Goal: Task Accomplishment & Management: Use online tool/utility

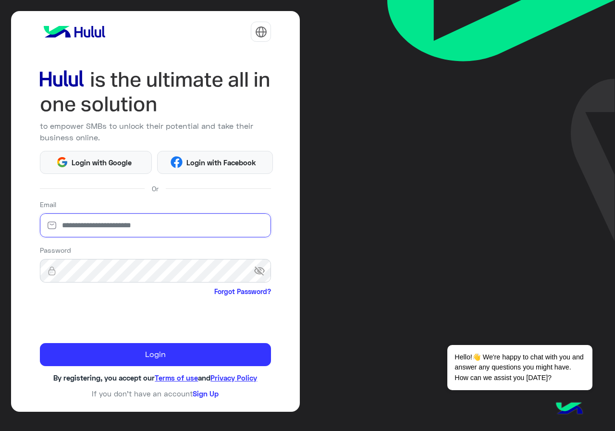
click at [166, 228] on input "email" at bounding box center [156, 225] width 232 height 24
click at [124, 174] on div "to empower SMBs to unlock their potential and take their business online. Login…" at bounding box center [155, 211] width 289 height 401
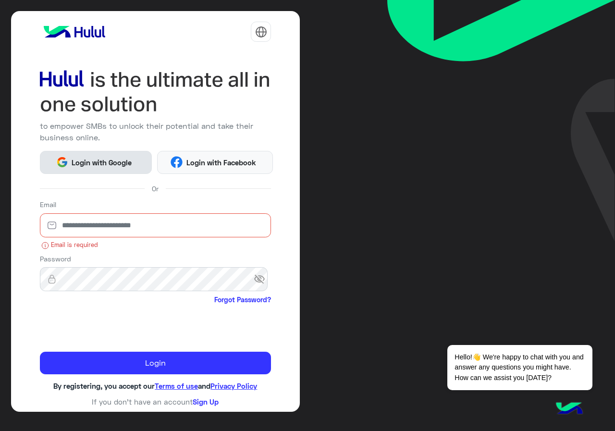
click at [123, 163] on span "Login with Google" at bounding box center [101, 162] width 67 height 11
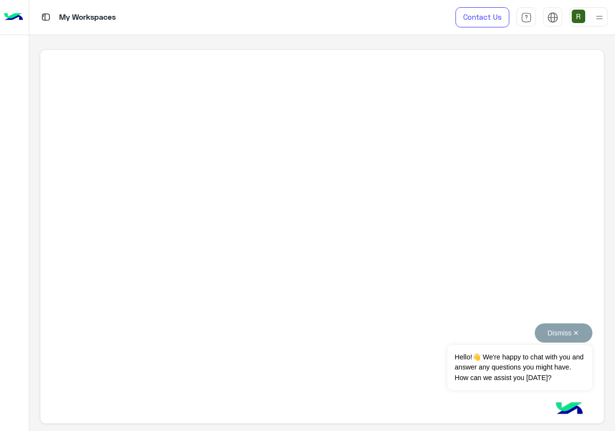
click at [582, 335] on button "Dismiss ✕" at bounding box center [564, 332] width 58 height 19
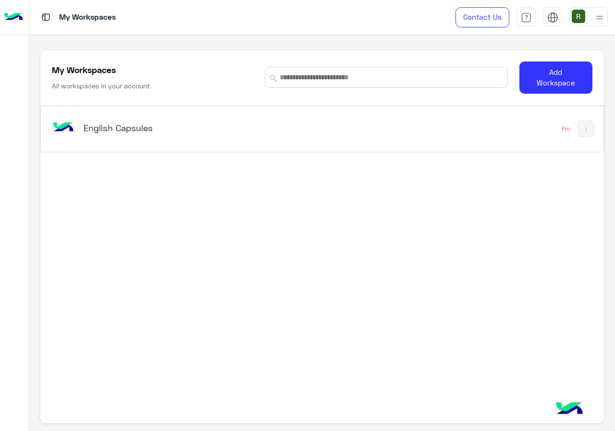
click at [257, 127] on h5 "English Capsules" at bounding box center [182, 128] width 196 height 12
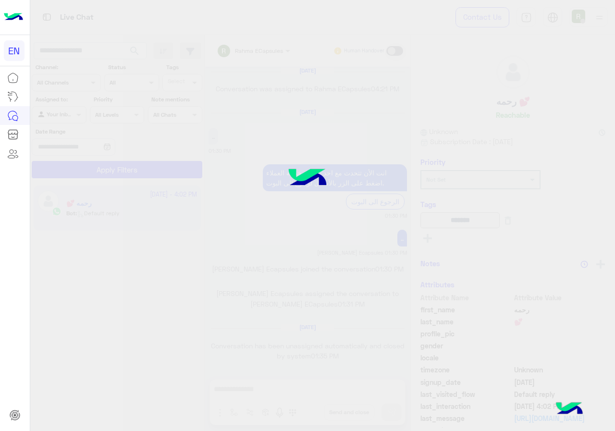
scroll to position [601, 0]
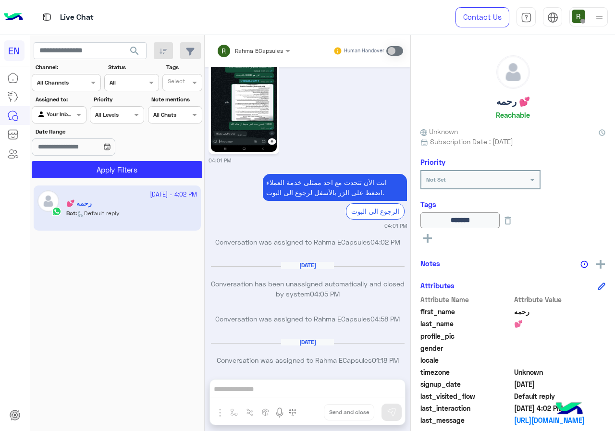
click at [71, 86] on input "text" at bounding box center [54, 81] width 35 height 9
click at [73, 123] on b "WhatsApp" at bounding box center [65, 120] width 33 height 8
click at [73, 167] on button "Apply Filters" at bounding box center [117, 169] width 171 height 17
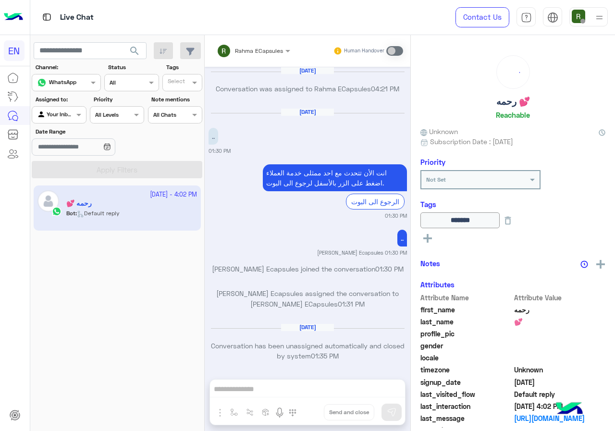
scroll to position [612, 0]
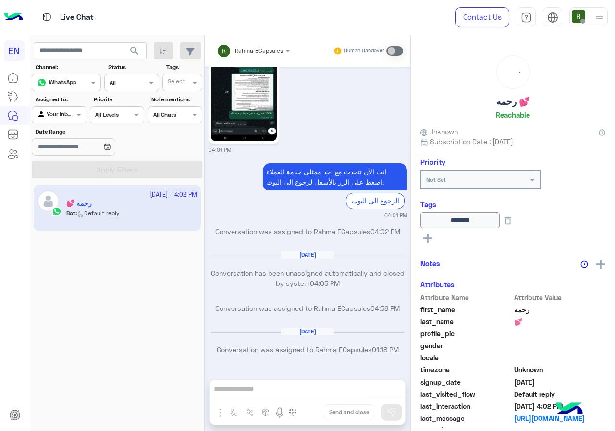
click at [69, 111] on div at bounding box center [58, 113] width 53 height 9
click at [73, 182] on div "Your Team" at bounding box center [60, 189] width 56 height 19
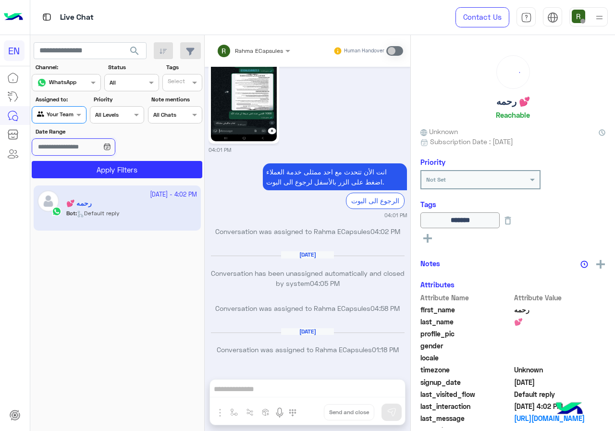
click at [95, 148] on input "Date Range" at bounding box center [73, 146] width 83 height 17
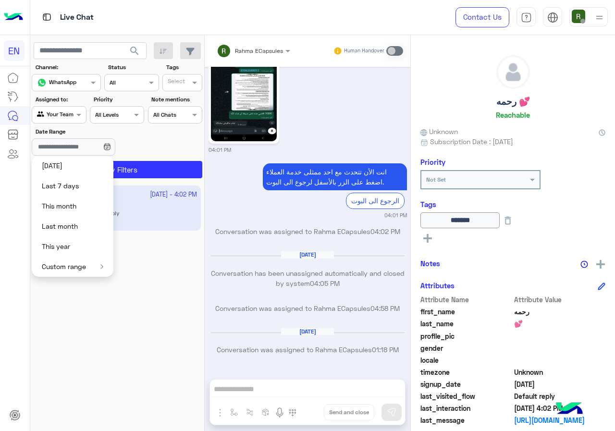
click at [92, 167] on button "Yesterday" at bounding box center [73, 166] width 82 height 20
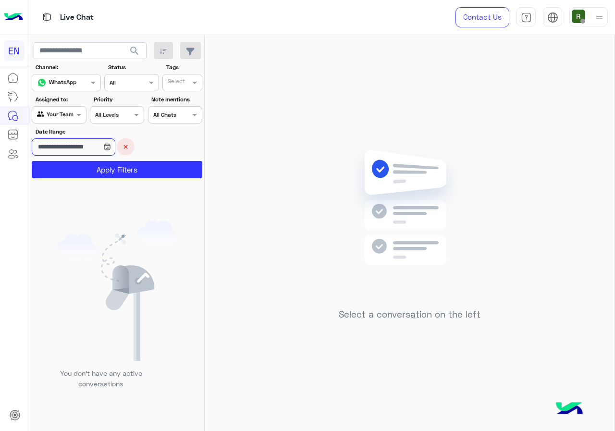
click at [65, 147] on input "**********" at bounding box center [73, 146] width 83 height 17
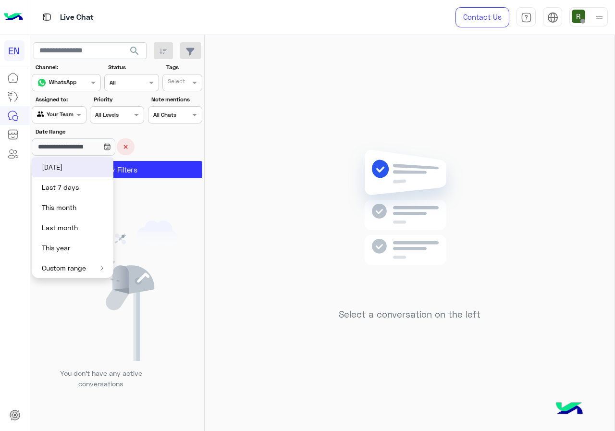
click at [77, 179] on button "Last 7 days" at bounding box center [73, 187] width 82 height 20
type input "**********"
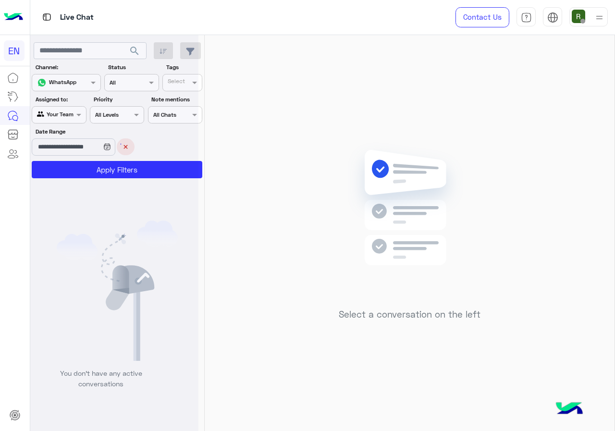
click at [90, 143] on div at bounding box center [114, 219] width 168 height 431
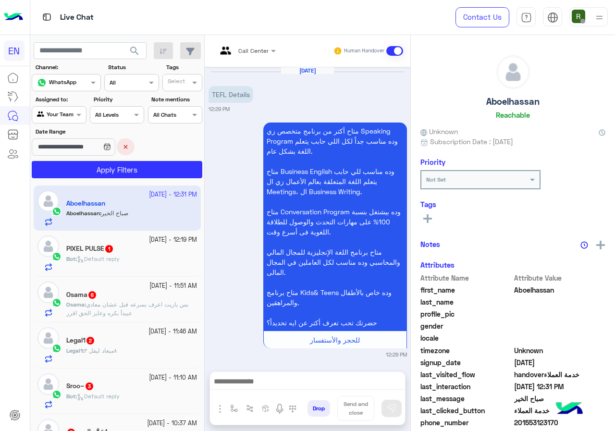
scroll to position [612, 0]
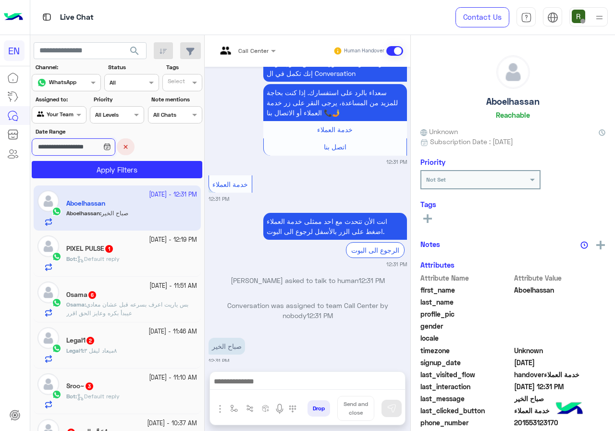
click at [91, 147] on input "**********" at bounding box center [73, 146] width 83 height 17
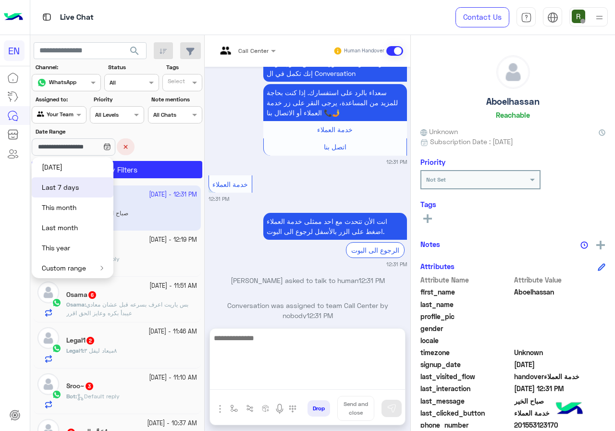
click at [308, 389] on textarea at bounding box center [307, 361] width 195 height 58
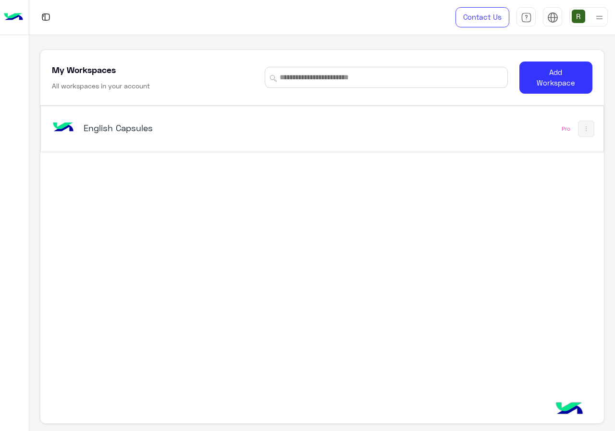
click at [199, 147] on div "English Capsules Pro" at bounding box center [322, 129] width 562 height 46
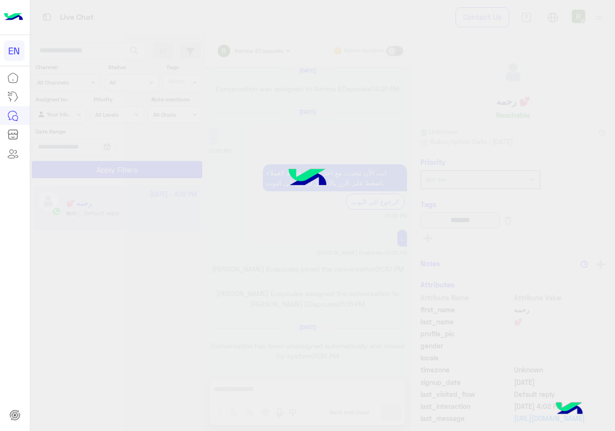
scroll to position [612, 0]
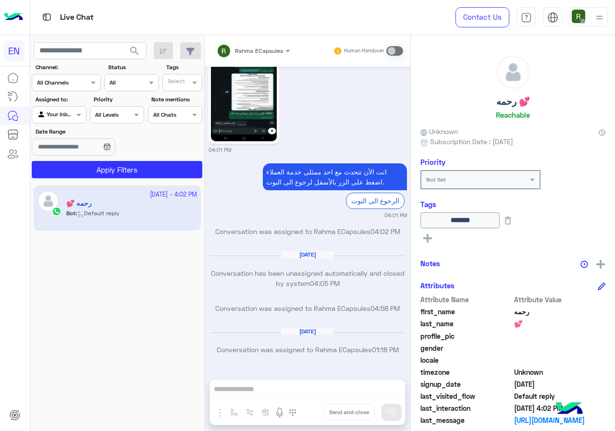
drag, startPoint x: 73, startPoint y: 92, endPoint x: 76, endPoint y: 84, distance: 8.1
click at [74, 91] on section "Channel: Channel All Channels Status Channel All Tags Select Assigned to: Agent…" at bounding box center [117, 120] width 160 height 115
click at [76, 83] on div at bounding box center [66, 81] width 68 height 9
click at [78, 118] on b "WhatsApp" at bounding box center [65, 120] width 33 height 8
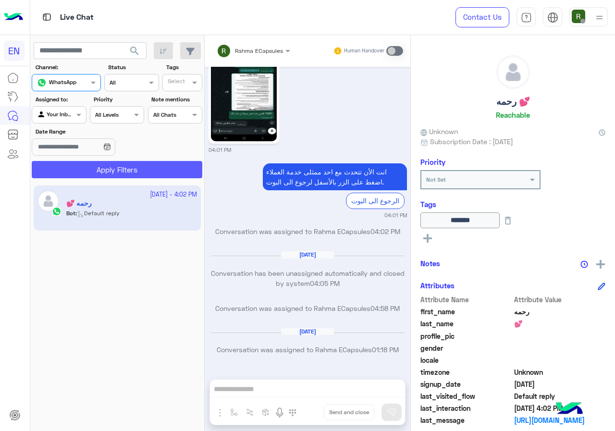
click at [95, 170] on button "Apply Filters" at bounding box center [117, 169] width 171 height 17
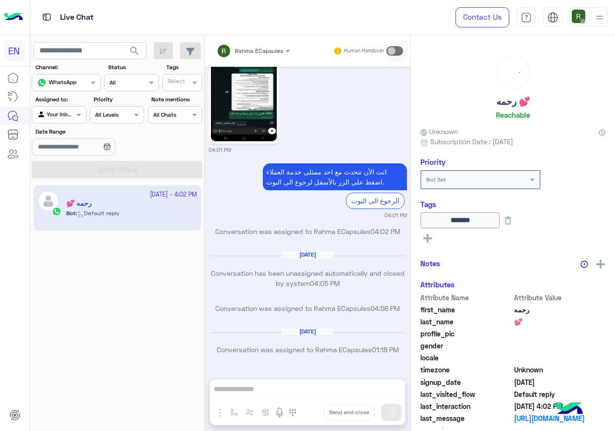
click at [72, 116] on div at bounding box center [58, 113] width 53 height 9
click at [72, 192] on b "Your Team" at bounding box center [62, 188] width 33 height 8
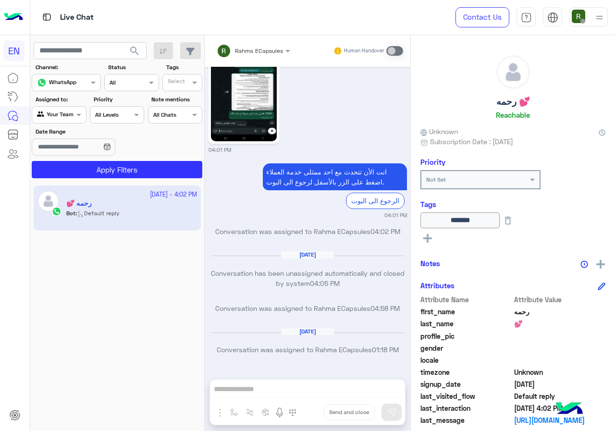
click at [141, 55] on button "search" at bounding box center [135, 52] width 24 height 21
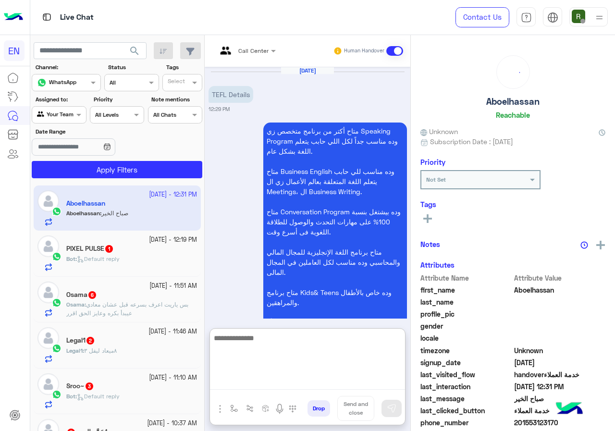
click at [301, 383] on textarea at bounding box center [307, 361] width 195 height 58
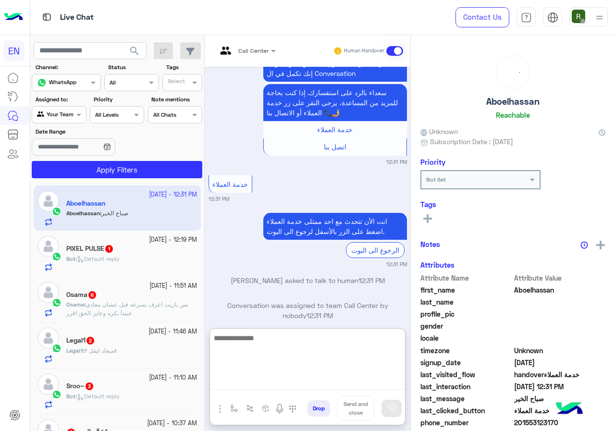
type textarea "*"
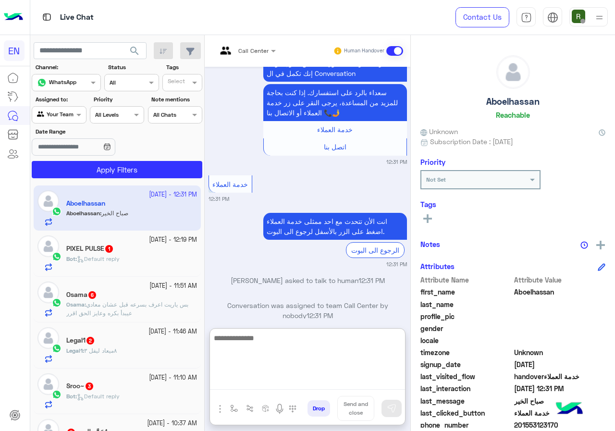
type textarea "*"
type textarea "**"
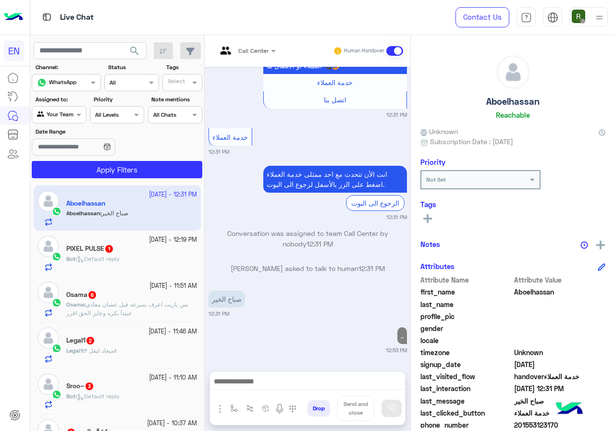
scroll to position [649, 0]
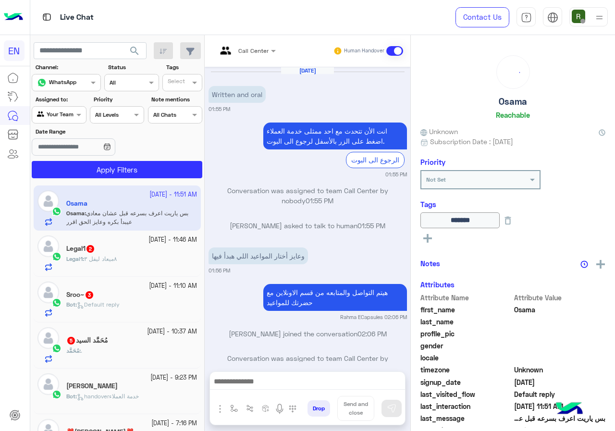
scroll to position [850, 0]
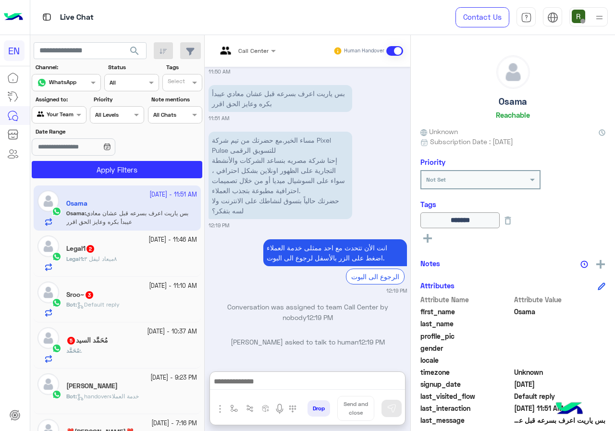
click at [58, 122] on div "Agent Filter Your Team" at bounding box center [59, 114] width 54 height 17
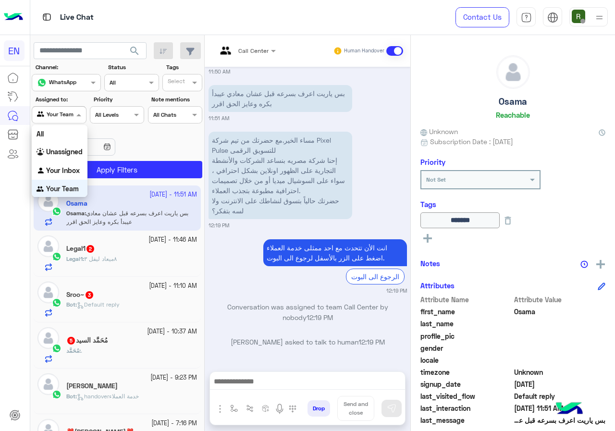
scroll to position [1, 0]
click at [70, 170] on b "Your Inbox" at bounding box center [63, 169] width 34 height 8
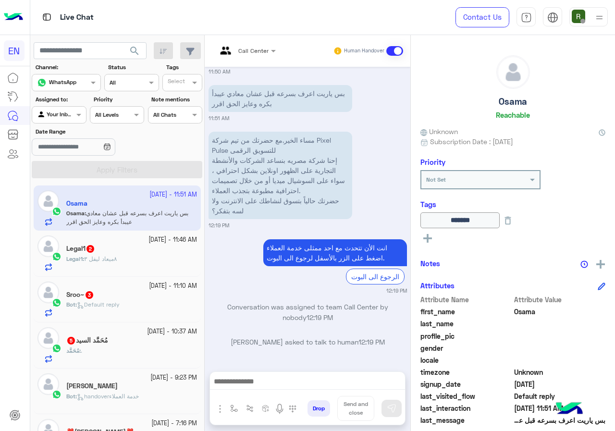
click at [140, 49] on span "search" at bounding box center [135, 51] width 12 height 12
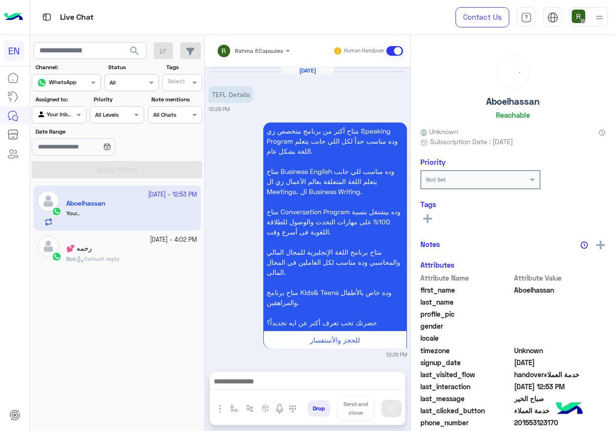
scroll to position [674, 0]
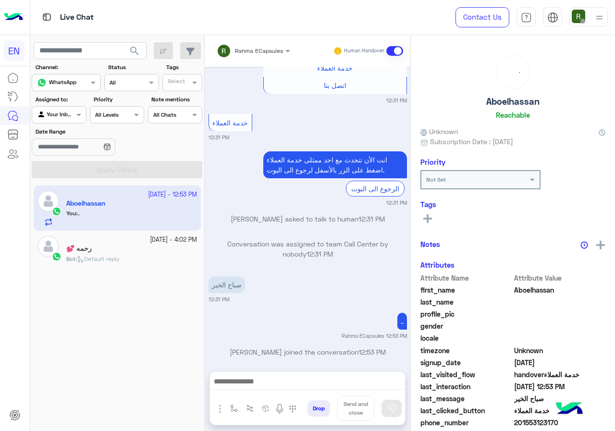
click at [263, 56] on div "Rahma ECapsules" at bounding box center [250, 50] width 66 height 19
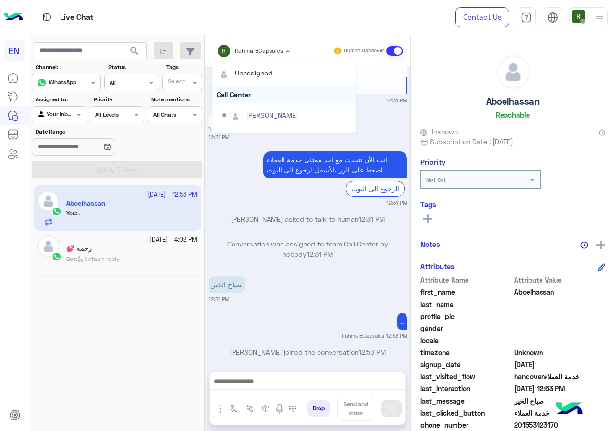
click at [260, 93] on div "Call Center" at bounding box center [284, 95] width 144 height 18
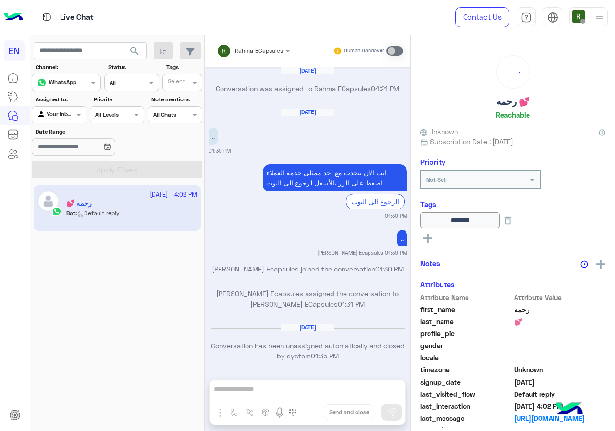
scroll to position [612, 0]
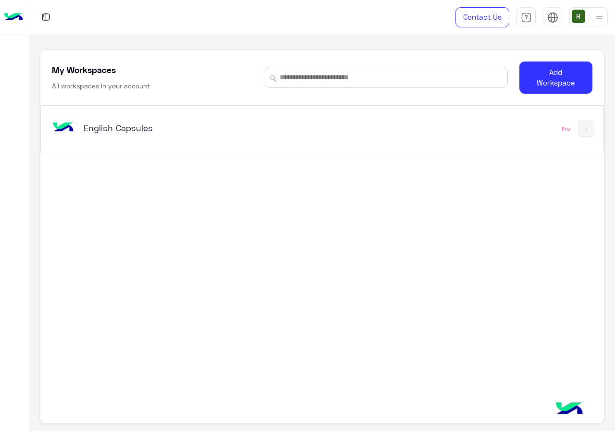
click at [294, 146] on div "English Capsules Pro" at bounding box center [322, 129] width 562 height 46
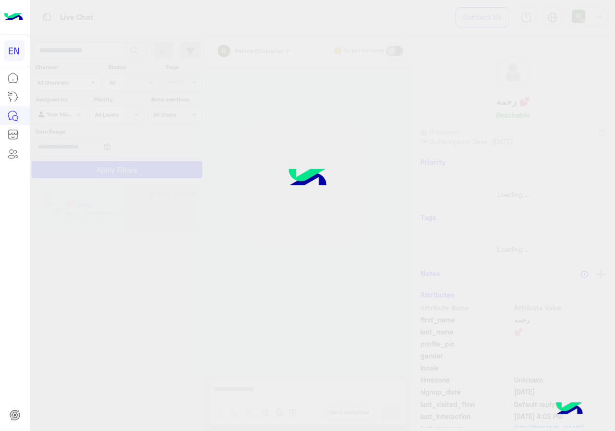
click at [332, 234] on div at bounding box center [307, 215] width 615 height 431
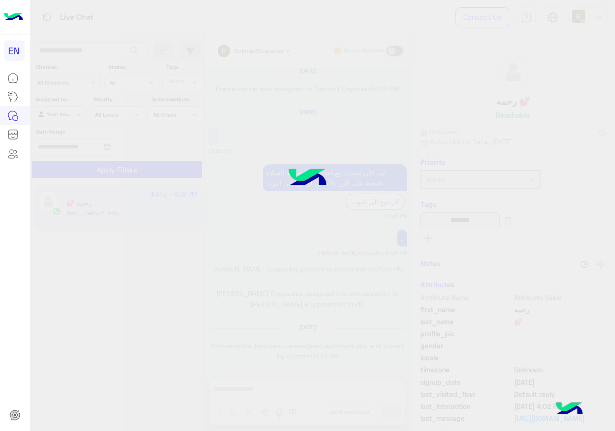
scroll to position [612, 0]
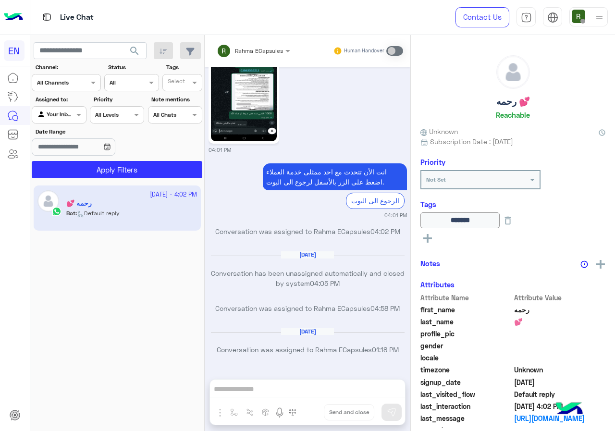
click at [72, 91] on div "Channel All Channels" at bounding box center [66, 82] width 69 height 17
click at [72, 121] on b "WhatsApp" at bounding box center [65, 120] width 33 height 8
click at [75, 161] on button "Apply Filters" at bounding box center [117, 169] width 171 height 17
